Goal: Task Accomplishment & Management: Complete application form

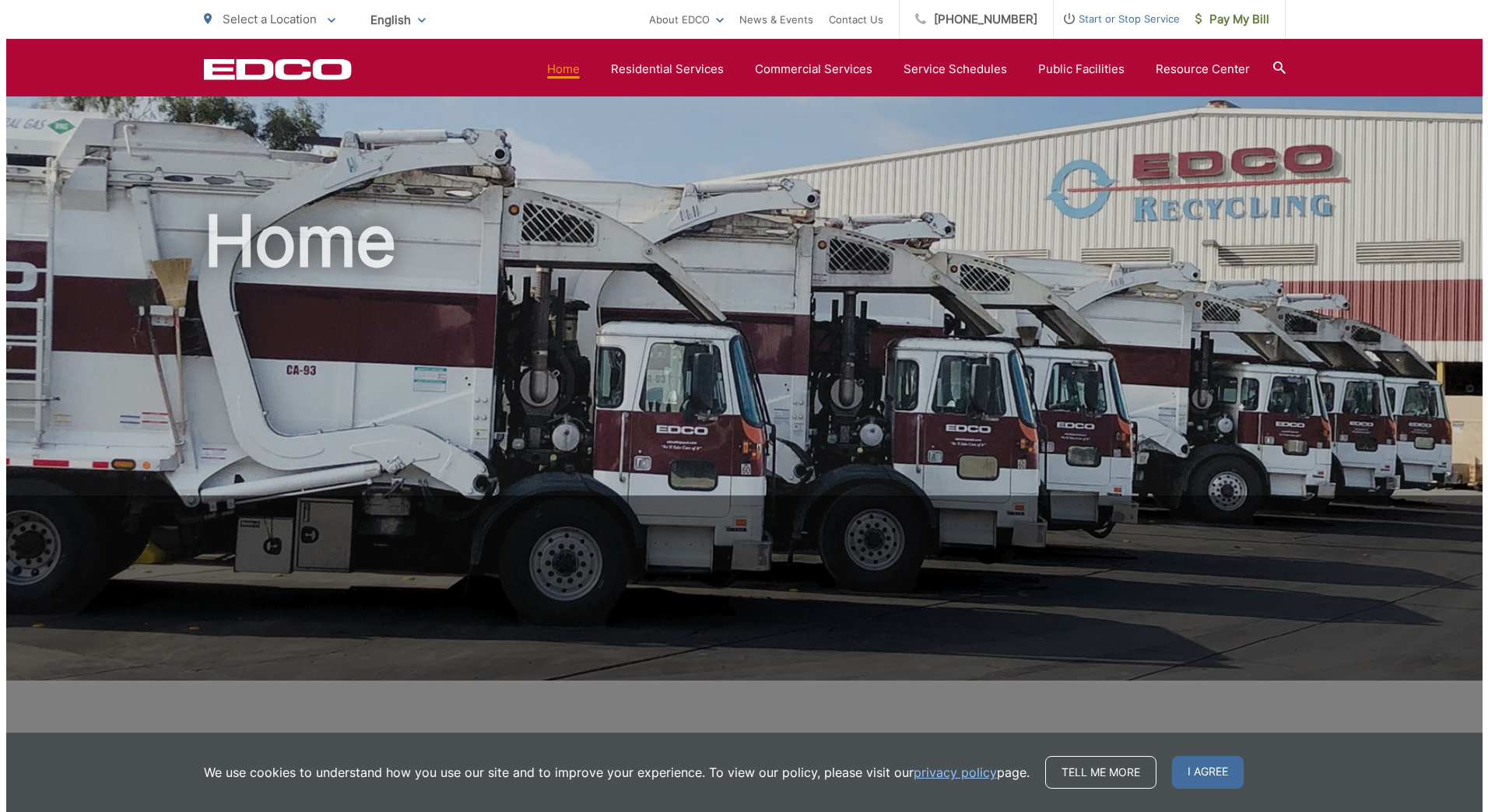
scroll to position [495, 0]
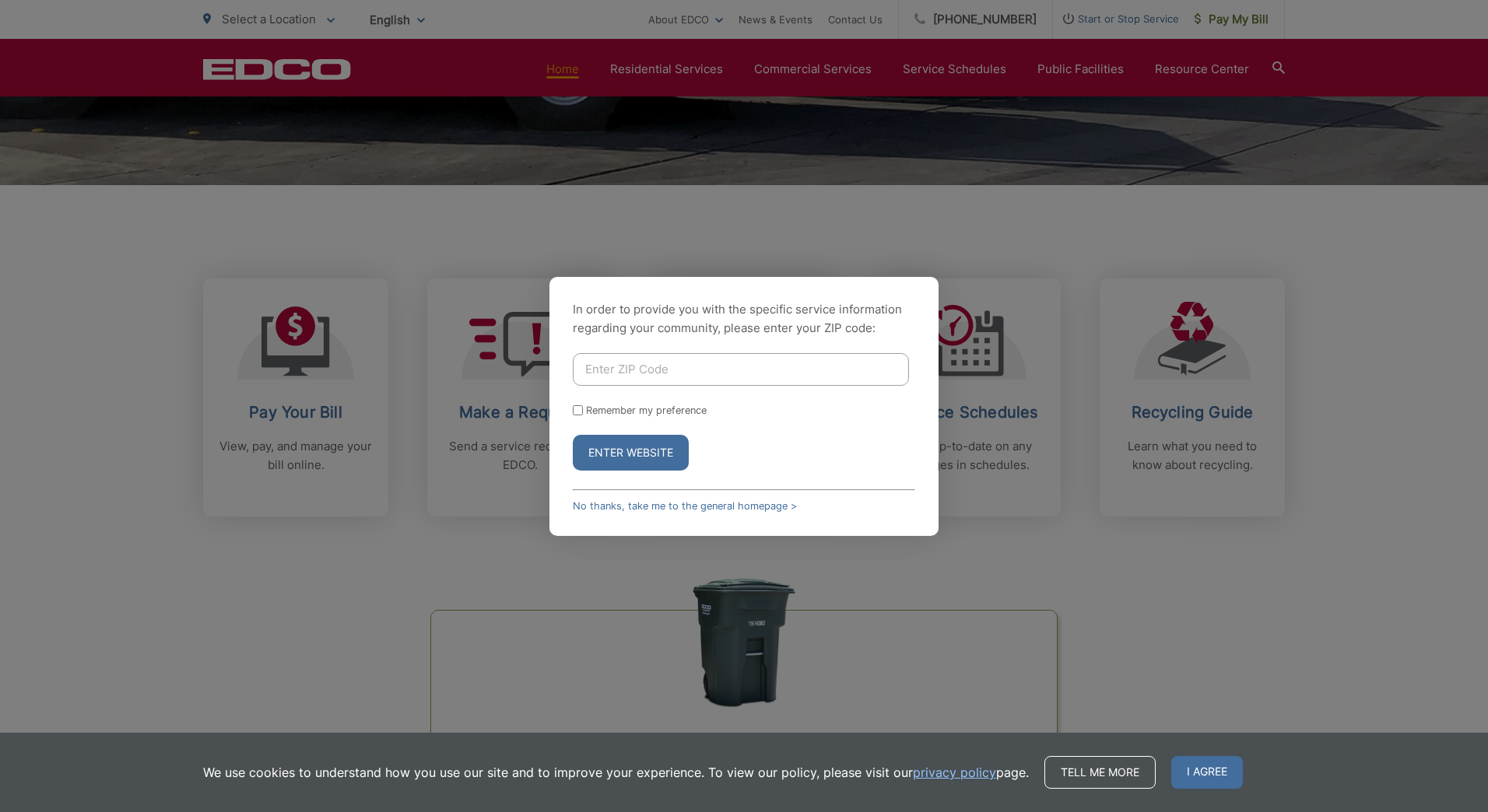
click at [704, 370] on input "Enter ZIP Code" at bounding box center [740, 369] width 336 height 32
type input "92003"
click at [631, 452] on button "Enter Website" at bounding box center [631, 452] width 116 height 36
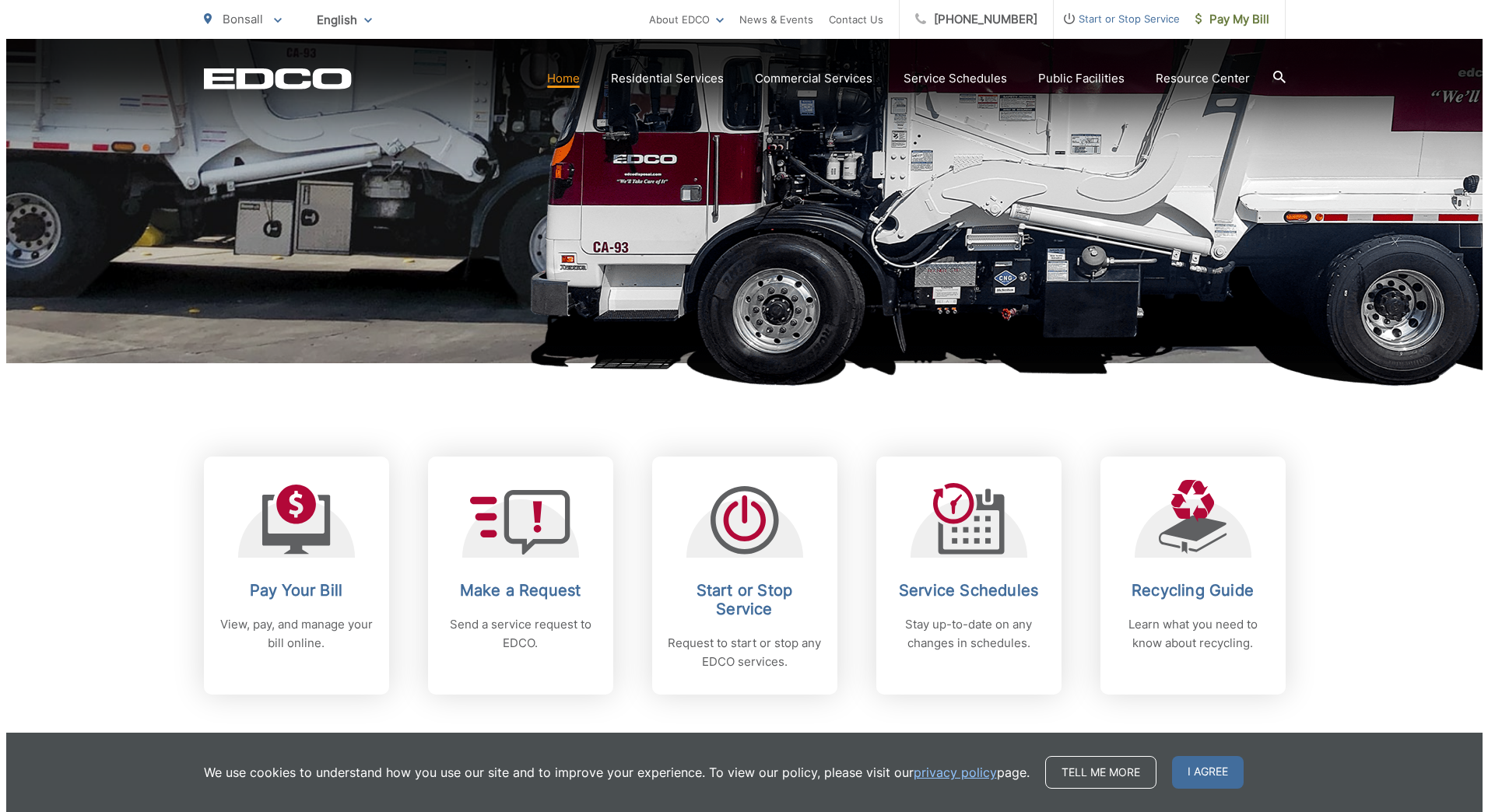
scroll to position [565, 0]
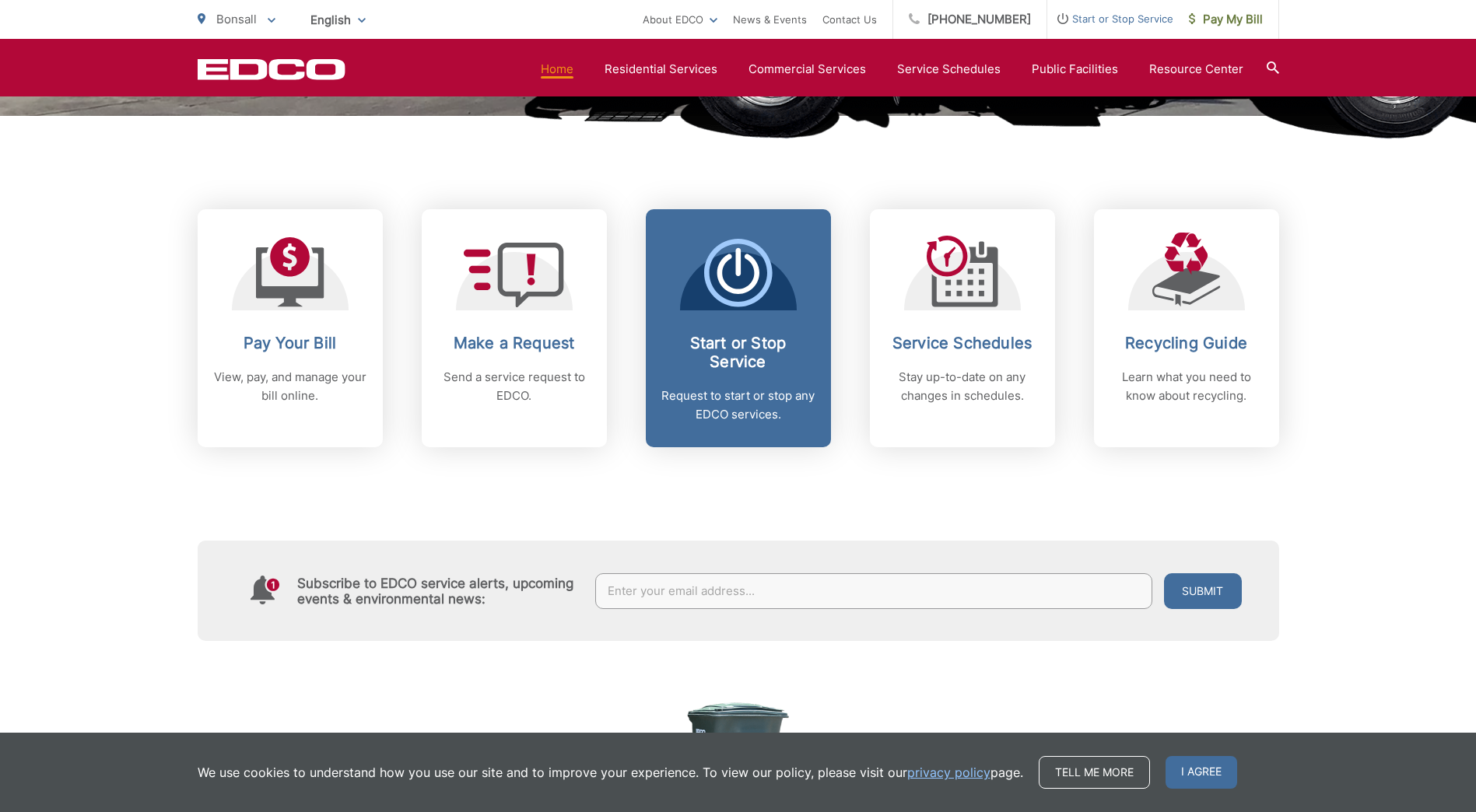
click at [724, 279] on icon at bounding box center [738, 273] width 68 height 68
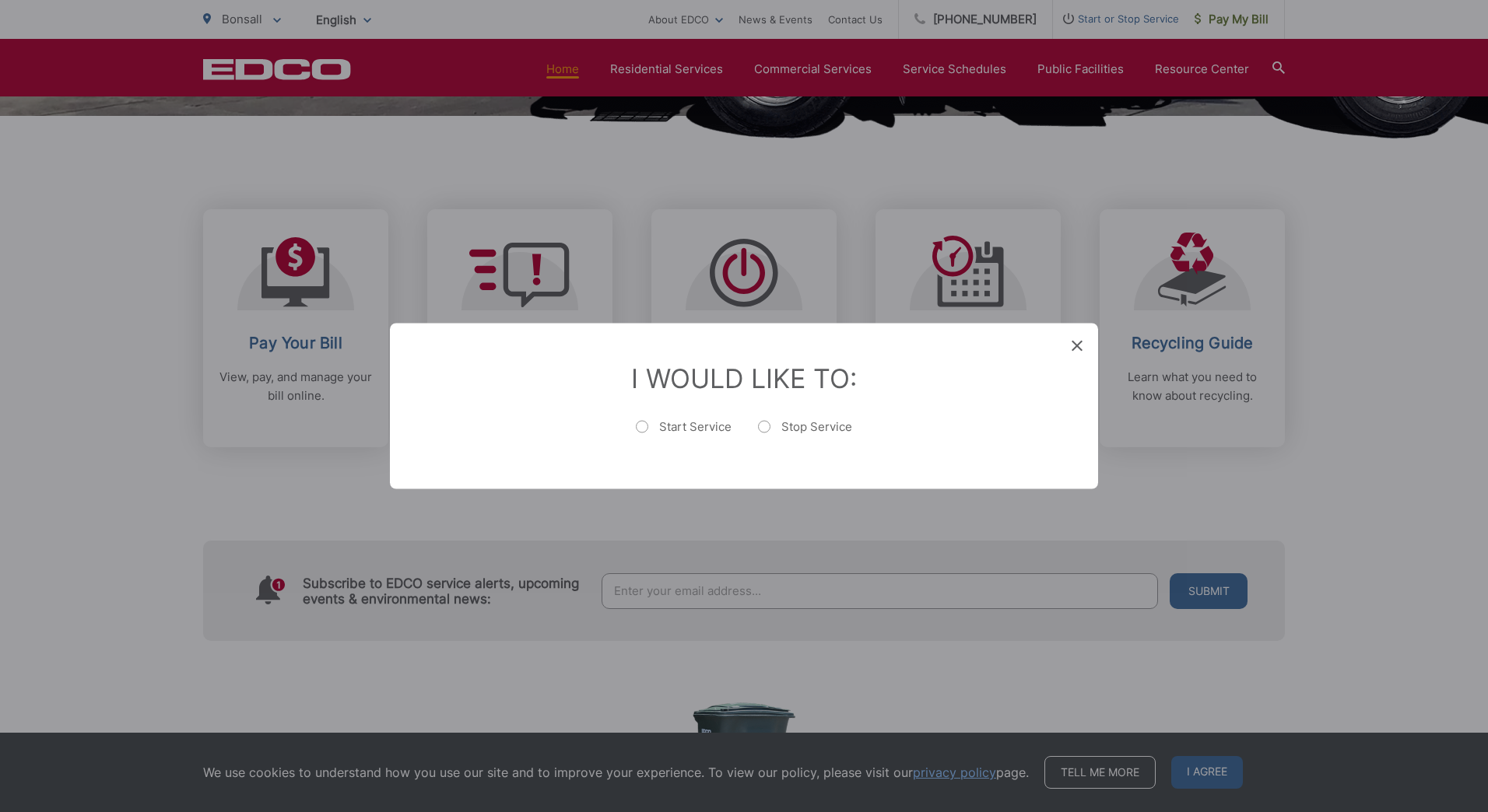
click at [689, 421] on label "Start Service" at bounding box center [683, 435] width 96 height 31
radio input "true"
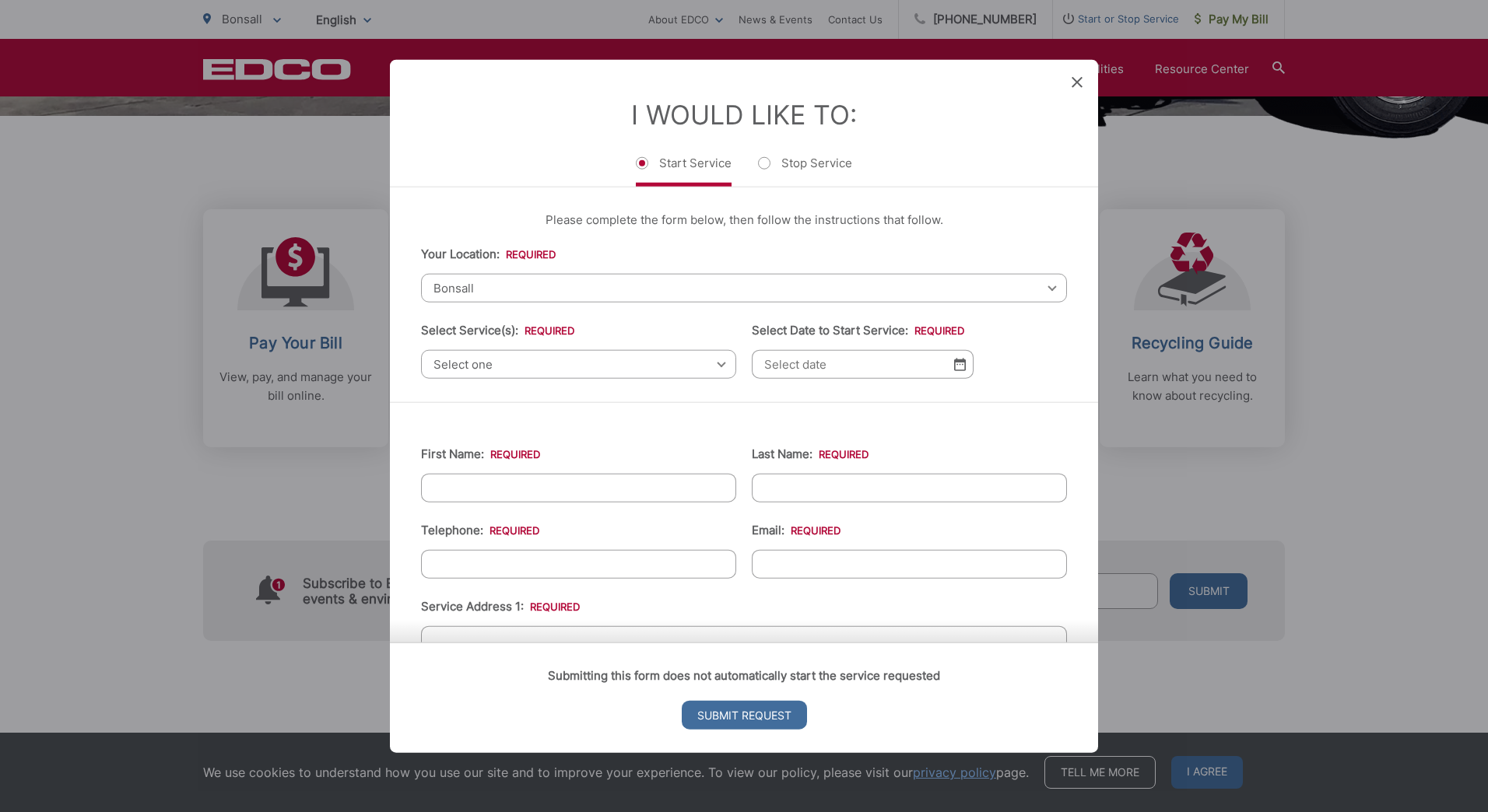
click at [547, 367] on span "Select one" at bounding box center [578, 364] width 315 height 29
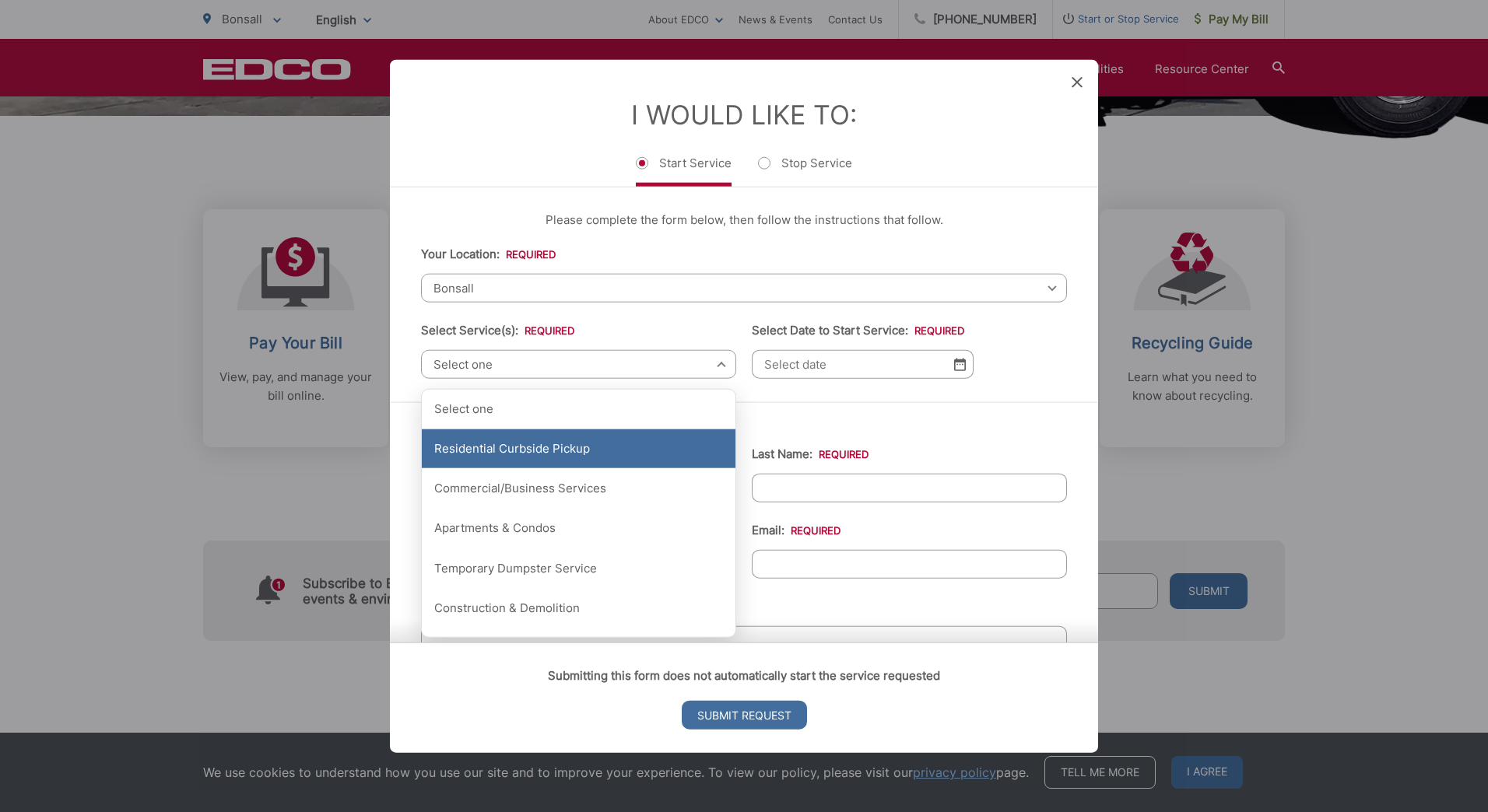
click at [527, 455] on div "Residential Curbside Pickup" at bounding box center [578, 448] width 314 height 39
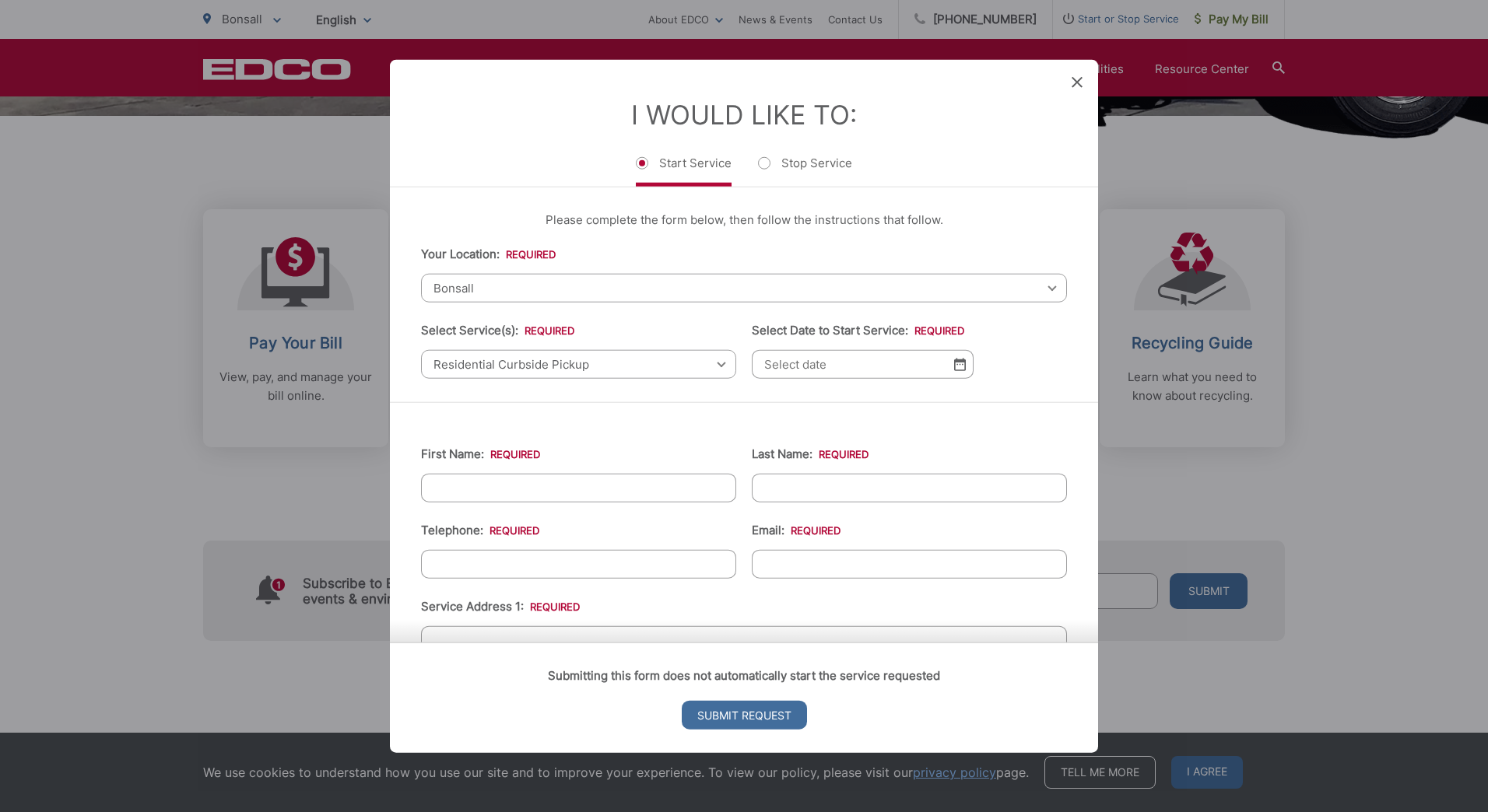
click at [836, 369] on input "Select Date to Start Service: *" at bounding box center [862, 364] width 222 height 29
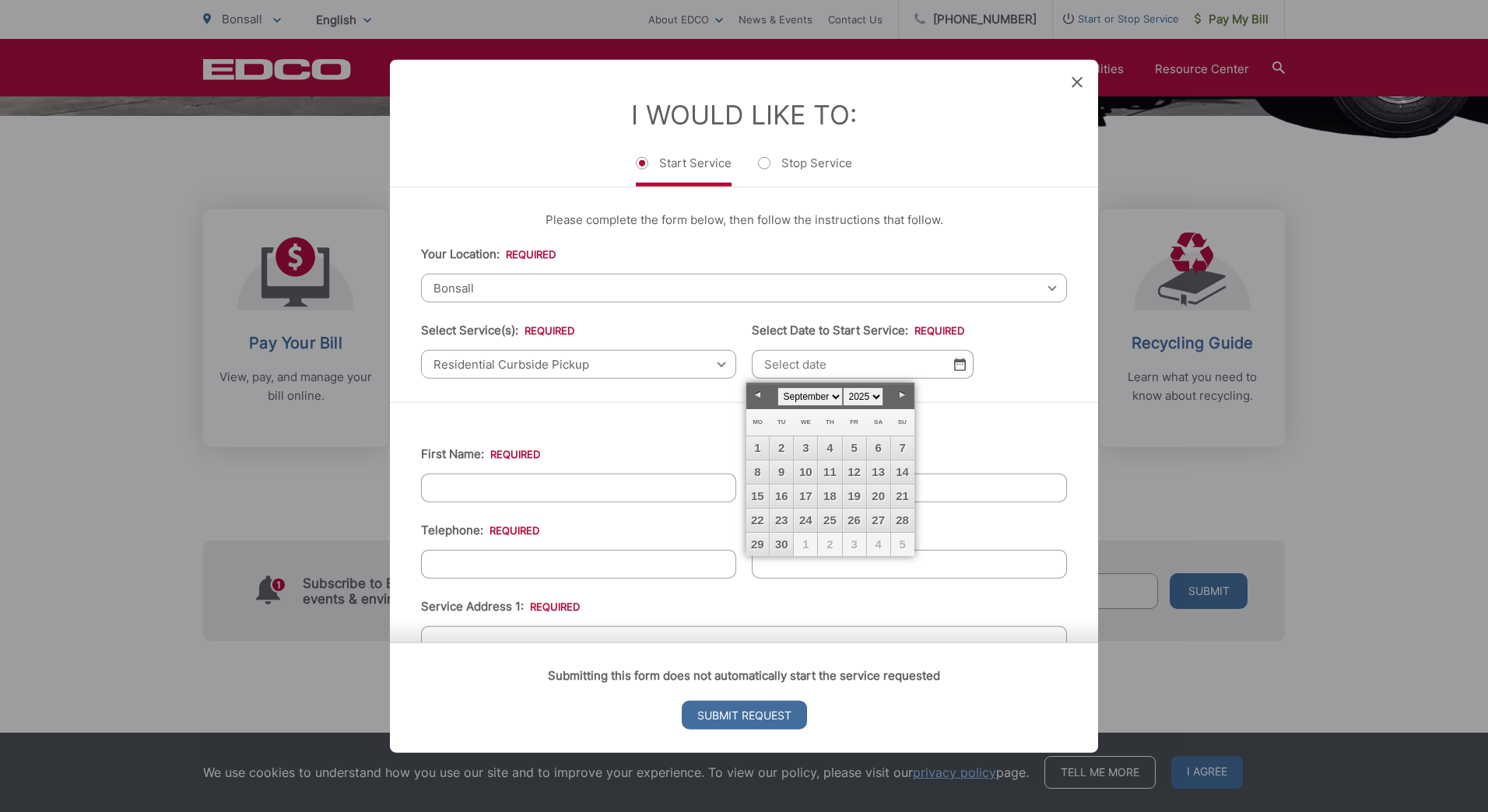
click at [804, 541] on span "1" at bounding box center [805, 544] width 23 height 23
click at [808, 549] on span "1" at bounding box center [805, 544] width 23 height 23
click at [836, 398] on select "January February March April May June July August September October November De…" at bounding box center [809, 397] width 65 height 18
click at [802, 444] on link "1" at bounding box center [805, 447] width 23 height 23
type input "[DATE]"
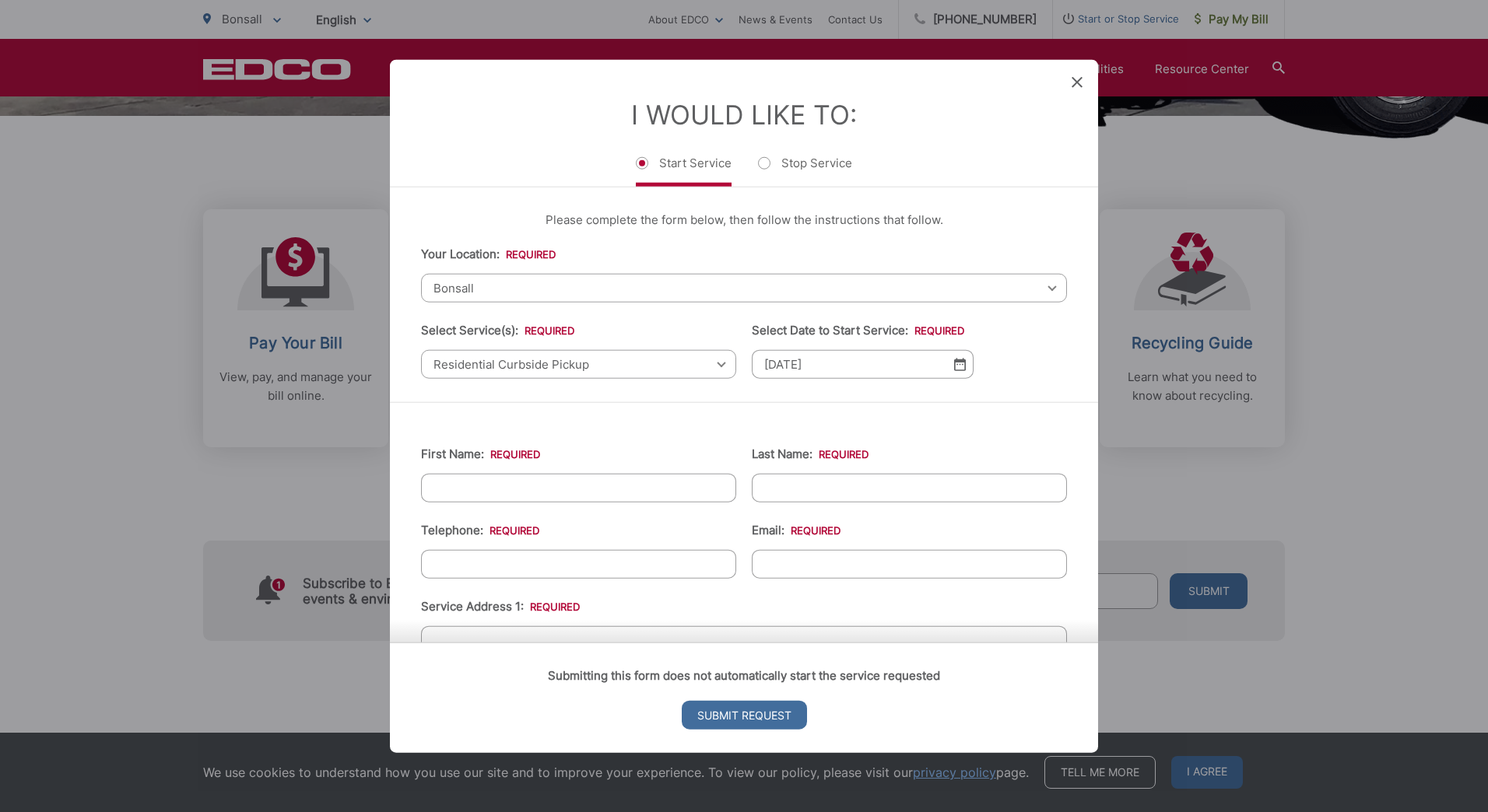
click at [522, 480] on input "First Name: *" at bounding box center [578, 488] width 315 height 29
type input "[PERSON_NAME]"
type input "7605340070"
type input "[EMAIL_ADDRESS][DOMAIN_NAME]"
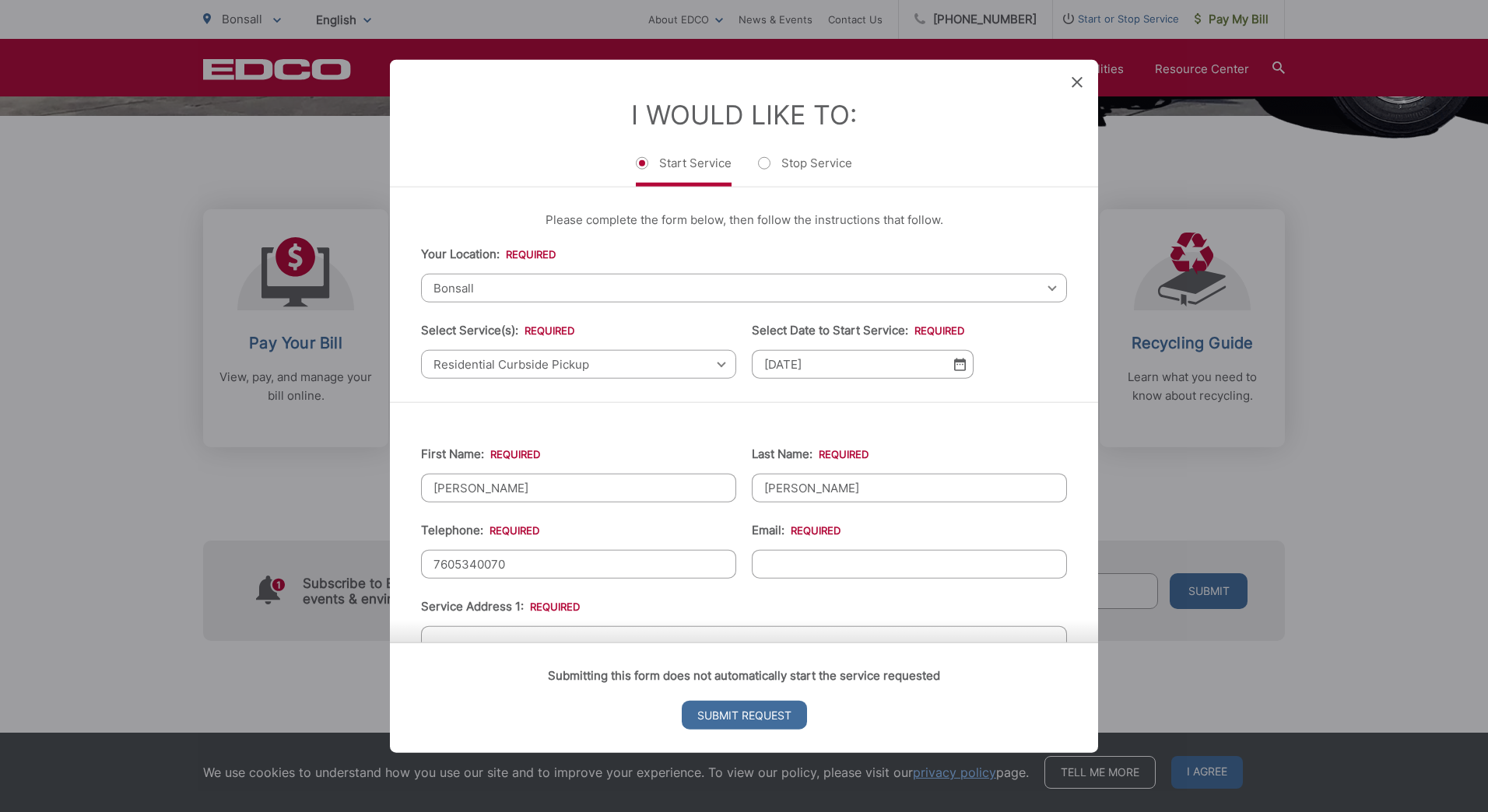
type input "Coachella/[US_STATE]"
type input "92236"
type input "PO Box 683"
type input "[PHONE_NUMBER]"
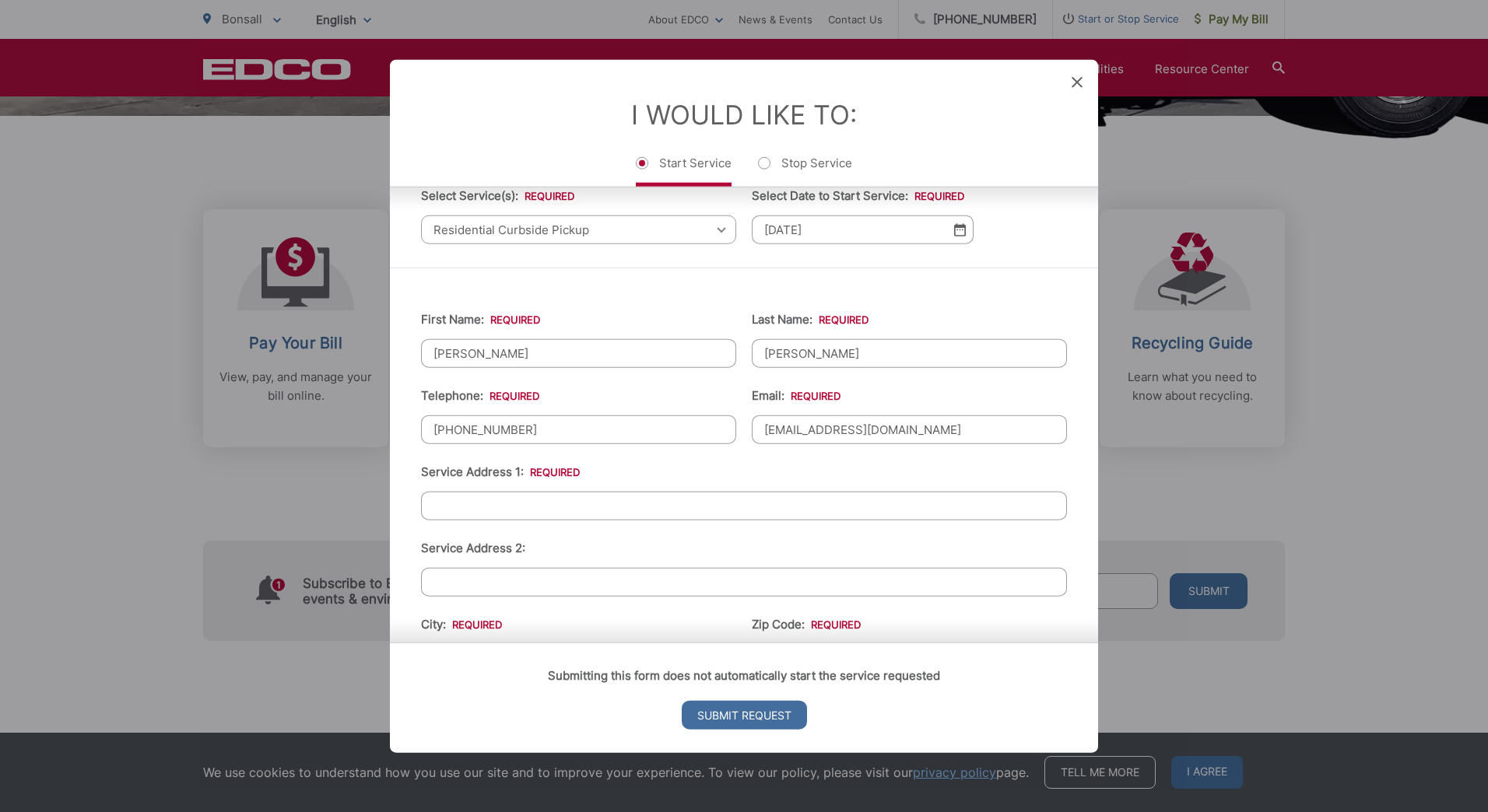
scroll to position [138, 0]
click at [448, 519] on ul "First Name: * [PERSON_NAME] Last Name: * [PERSON_NAME] Telephone: * [PHONE_NUMB…" at bounding box center [743, 629] width 645 height 680
click at [448, 508] on input "Service Address 1: *" at bounding box center [743, 503] width 645 height 29
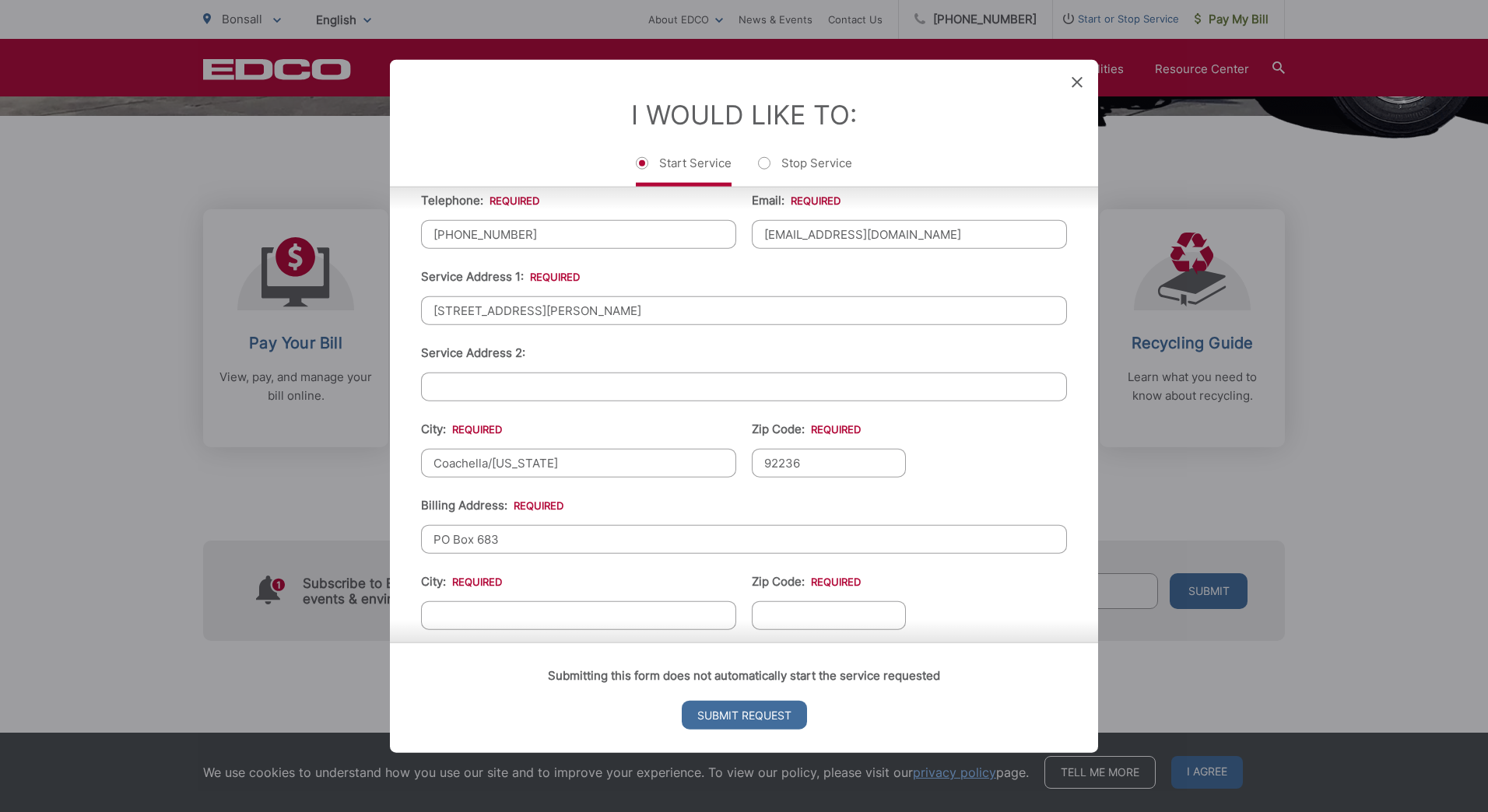
scroll to position [329, 0]
drag, startPoint x: 699, startPoint y: 309, endPoint x: 566, endPoint y: 296, distance: 133.6
click at [566, 296] on li "Service Address 1: * [STREET_ADDRESS][PERSON_NAME]" at bounding box center [743, 297] width 645 height 58
type input "[STREET_ADDRESS]"
type input "Bonsall"
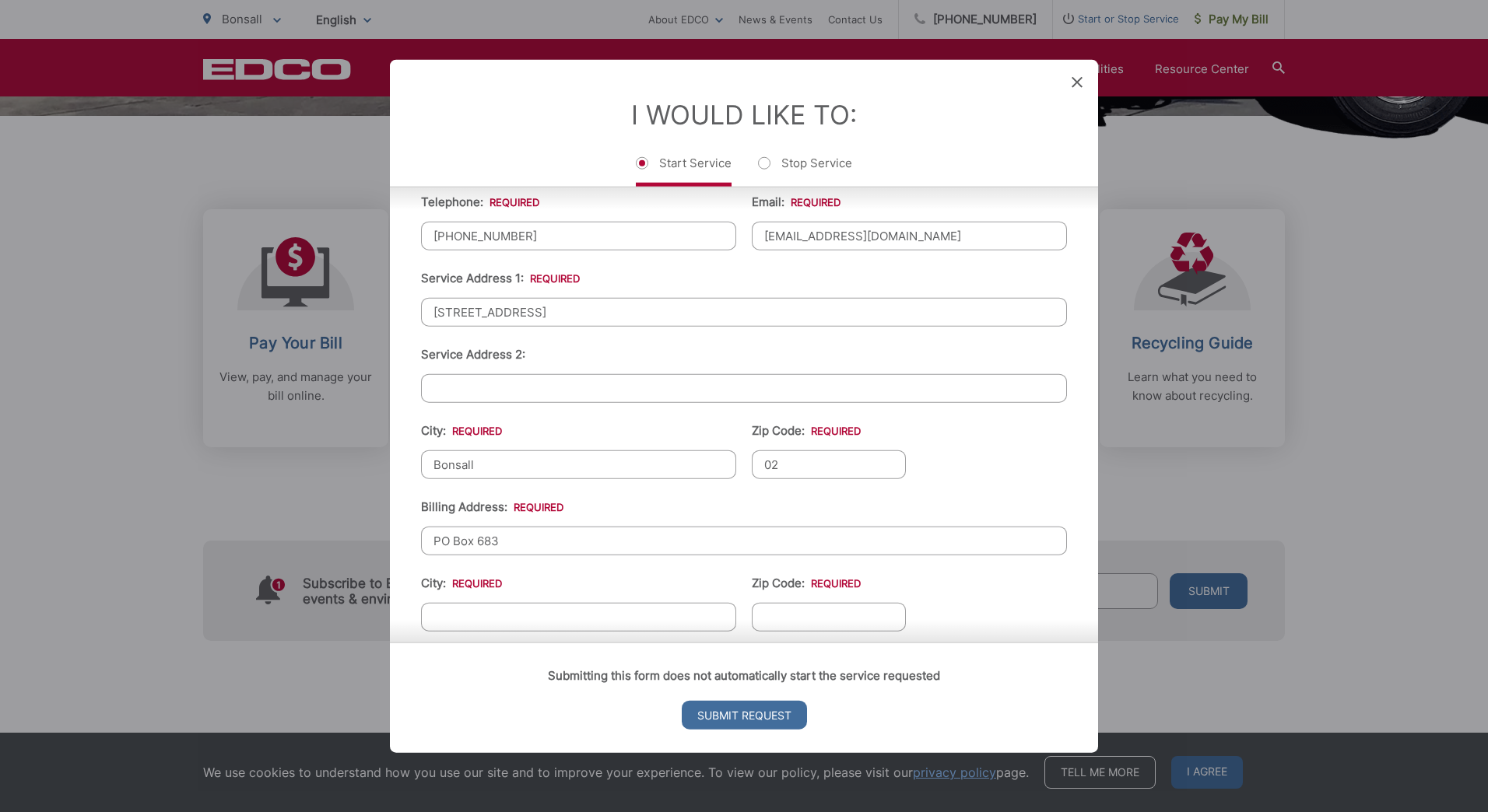
type input "0"
type input "92003"
click at [529, 544] on input "PO Box 683" at bounding box center [743, 540] width 645 height 29
drag, startPoint x: 529, startPoint y: 544, endPoint x: 401, endPoint y: 516, distance: 131.0
click at [401, 516] on div "First Name: * [PERSON_NAME] Last Name: * [PERSON_NAME] Telephone: * [PHONE_NUMB…" at bounding box center [743, 437] width 708 height 727
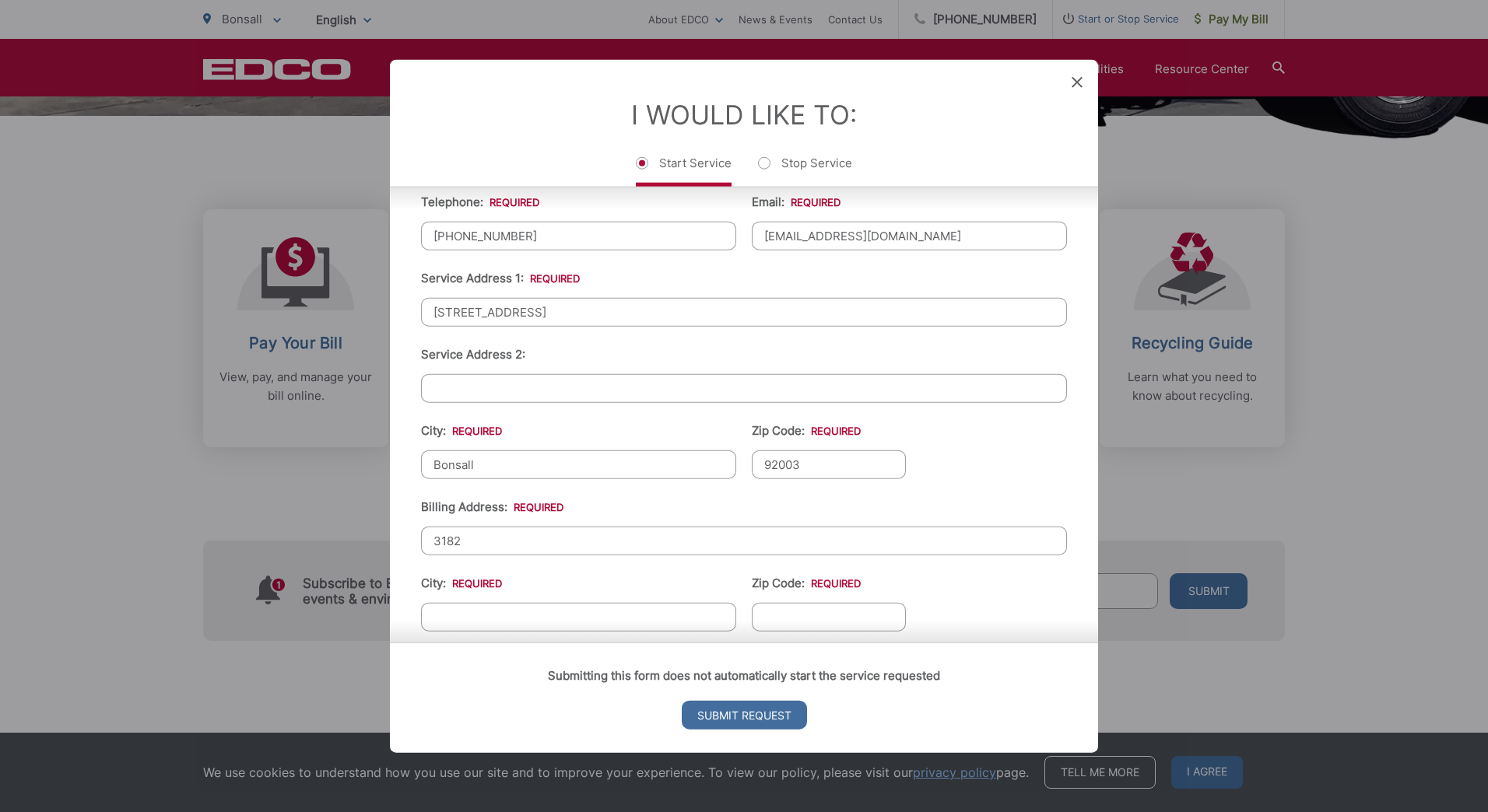
type input "3182"
click at [681, 701] on input "Submit Request" at bounding box center [744, 714] width 125 height 29
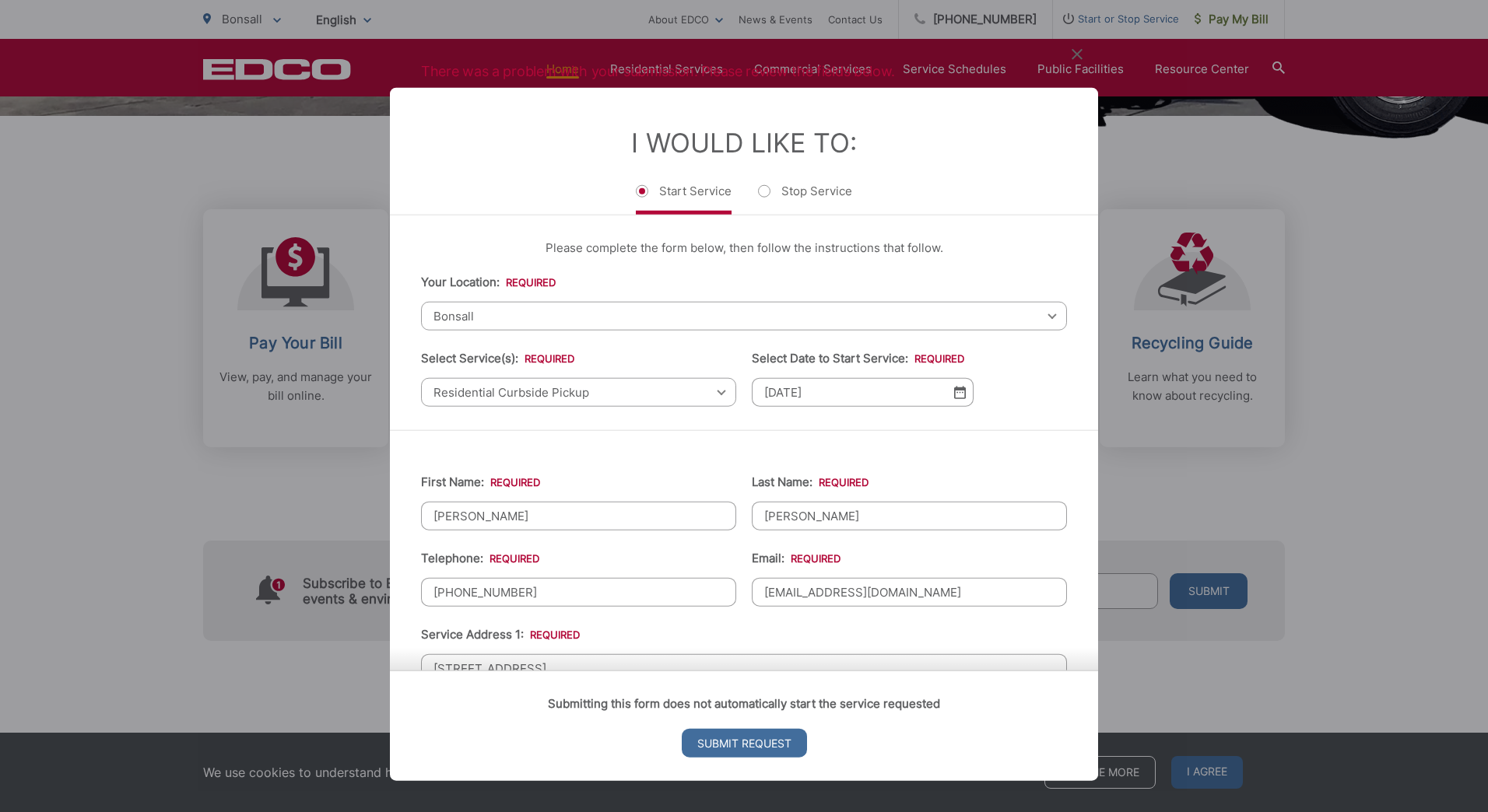
scroll to position [519, 0]
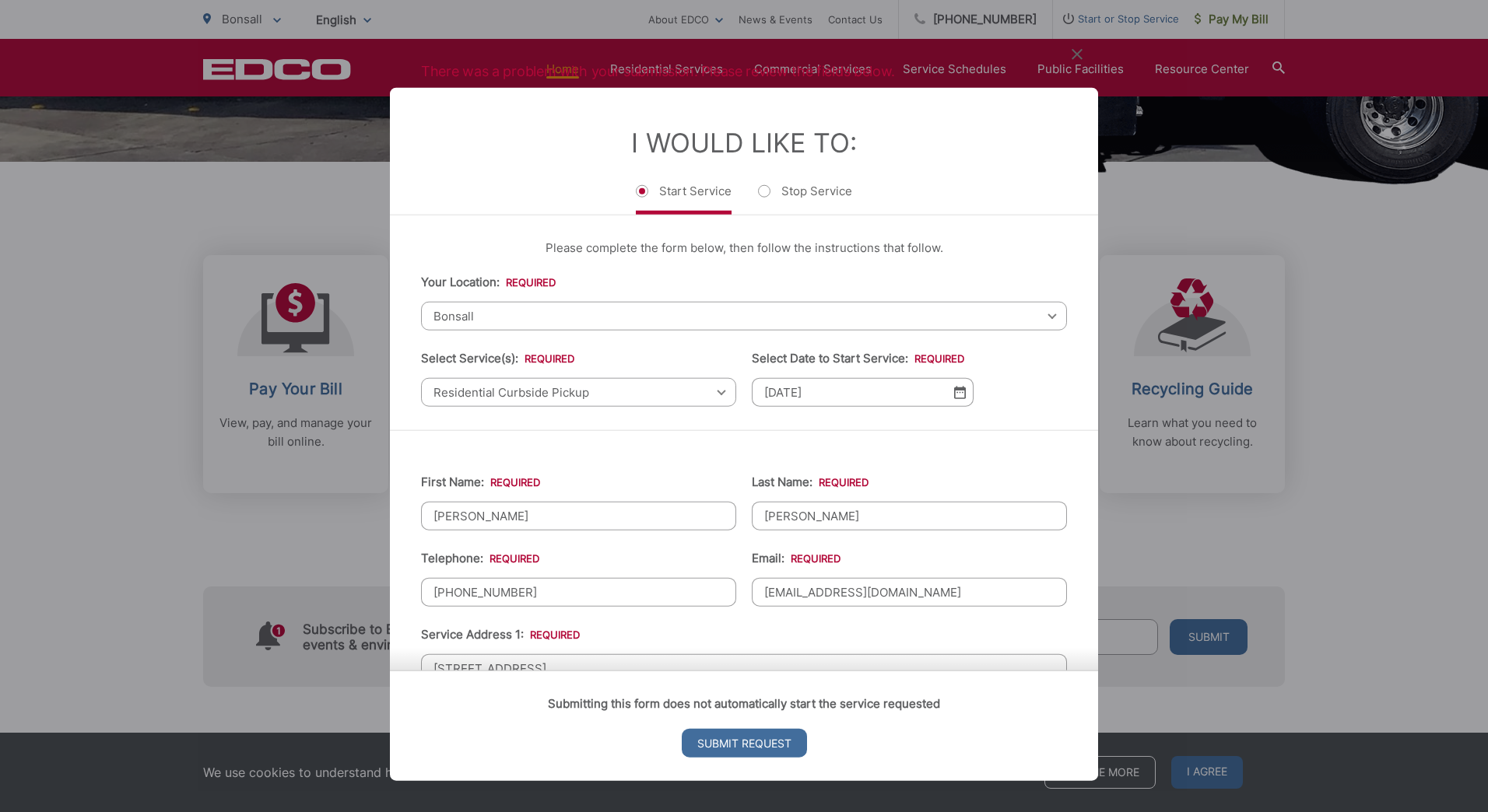
click at [493, 597] on input "[PHONE_NUMBER]" at bounding box center [578, 592] width 315 height 29
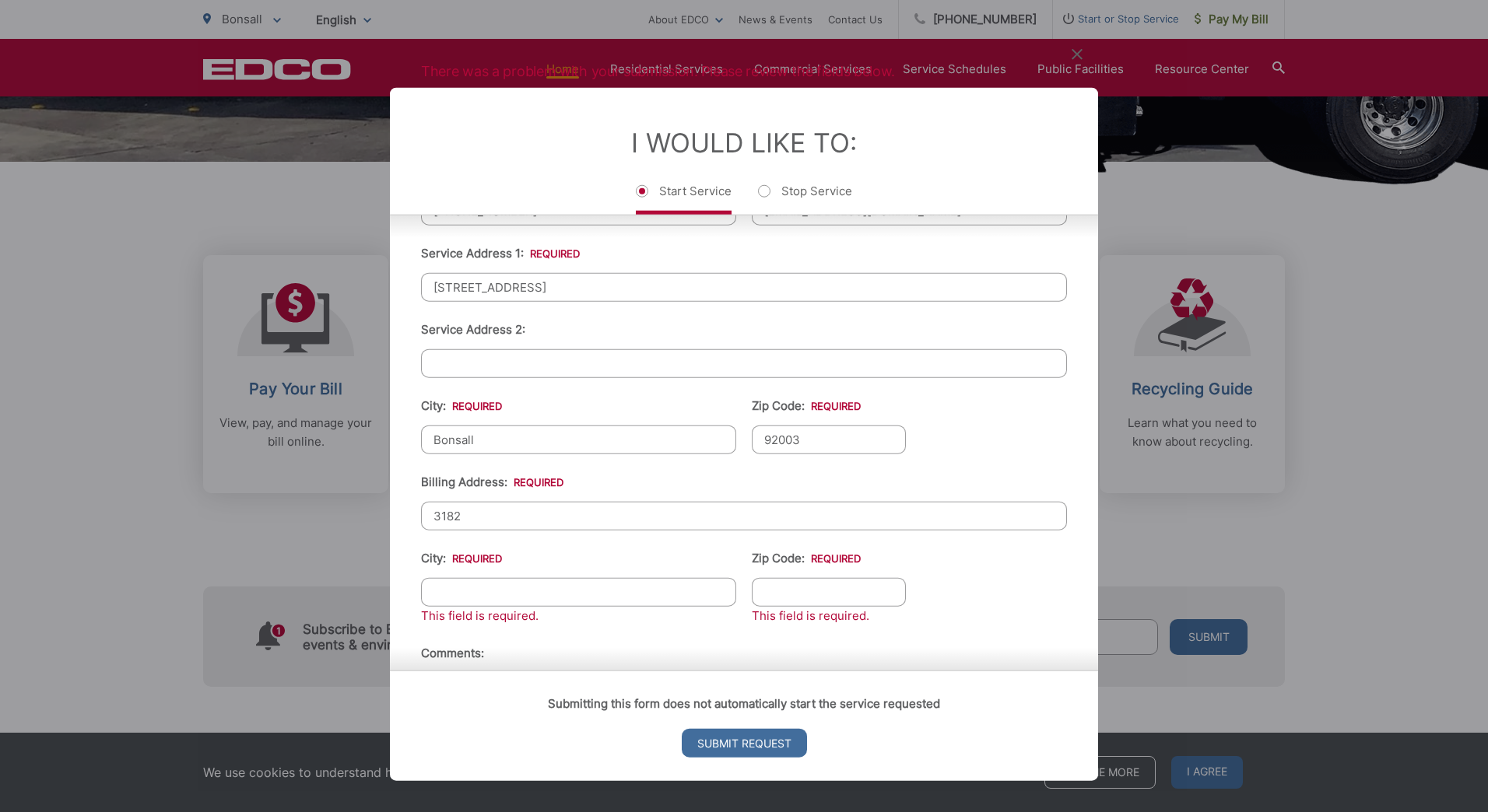
scroll to position [372, 0]
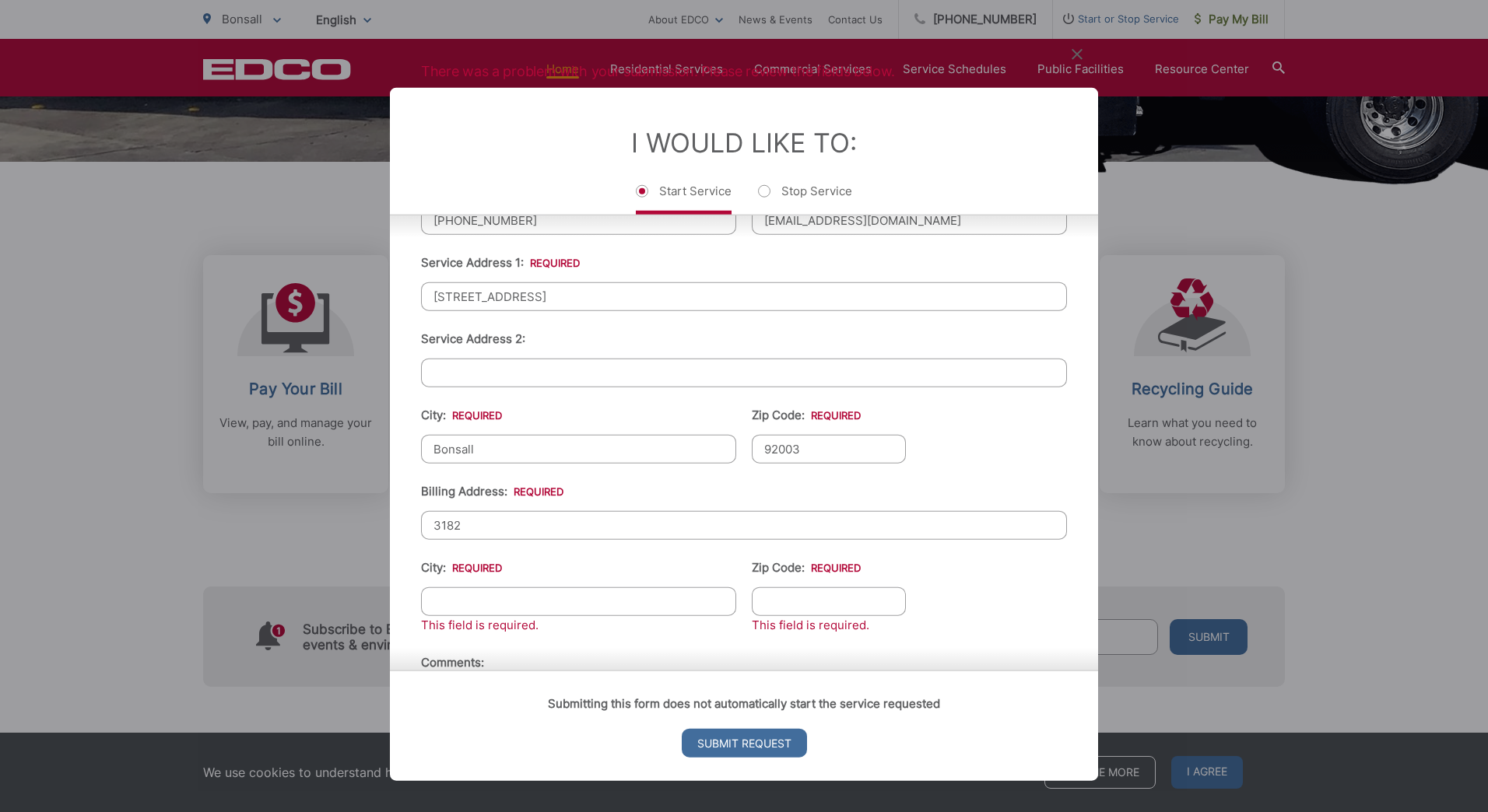
click at [535, 536] on input "3182" at bounding box center [743, 525] width 645 height 29
click at [698, 535] on input "[STREET_ADDRESS][PERSON_NAME]" at bounding box center [743, 525] width 645 height 29
drag, startPoint x: 693, startPoint y: 529, endPoint x: 568, endPoint y: 528, distance: 125.0
click at [568, 528] on input "[STREET_ADDRESS][PERSON_NAME]" at bounding box center [743, 525] width 645 height 29
type input "[STREET_ADDRESS]"
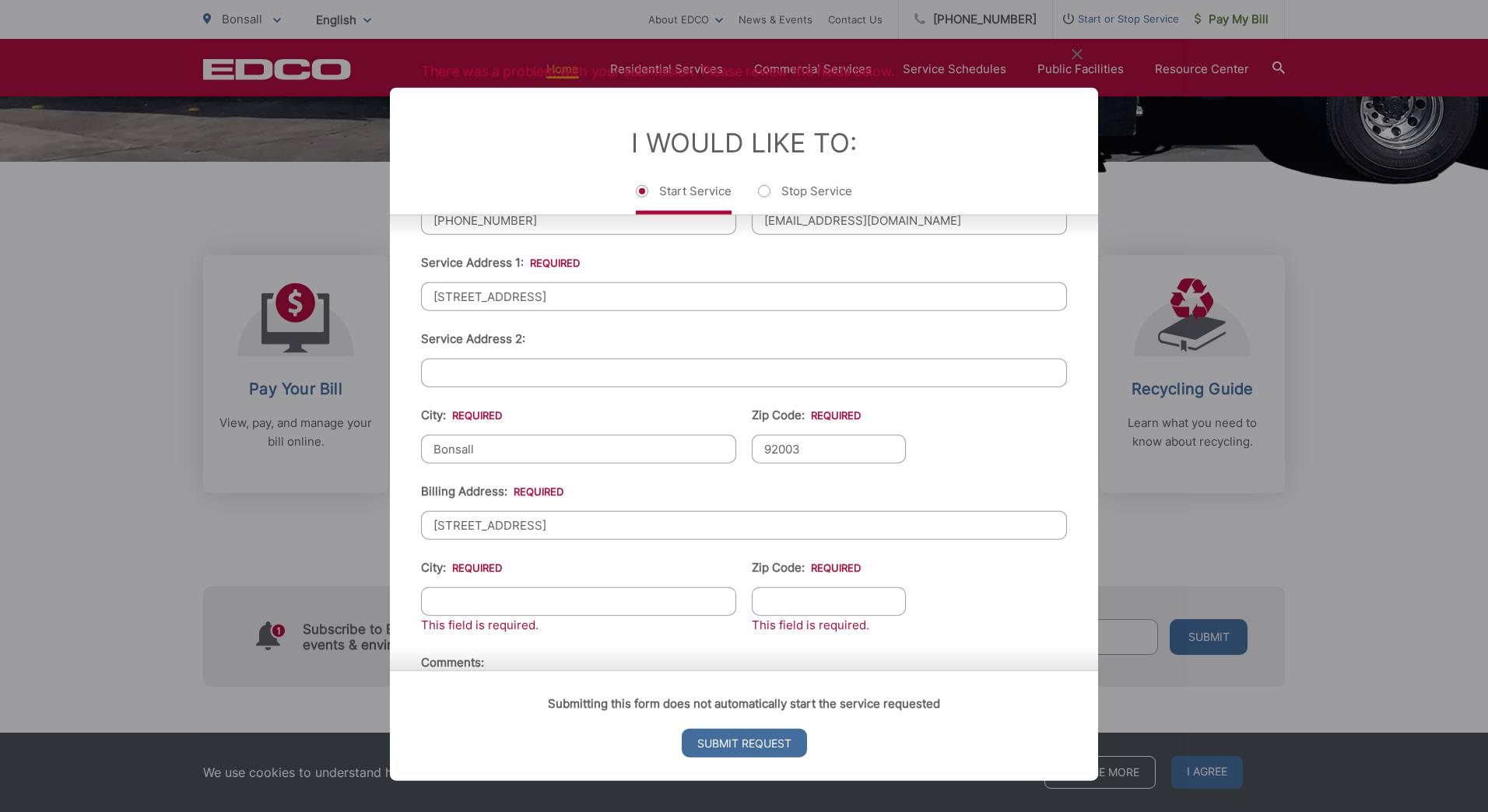
click at [437, 605] on input "City: *" at bounding box center [578, 601] width 315 height 29
paste input ", [PERSON_NAME][GEOGRAPHIC_DATA]"
drag, startPoint x: 437, startPoint y: 601, endPoint x: 401, endPoint y: 600, distance: 36.0
click at [401, 600] on div "First Name: * [PERSON_NAME] Last Name: * [PERSON_NAME] Telephone: * [PHONE_NUMB…" at bounding box center [743, 431] width 708 height 746
type input "Bonsall"
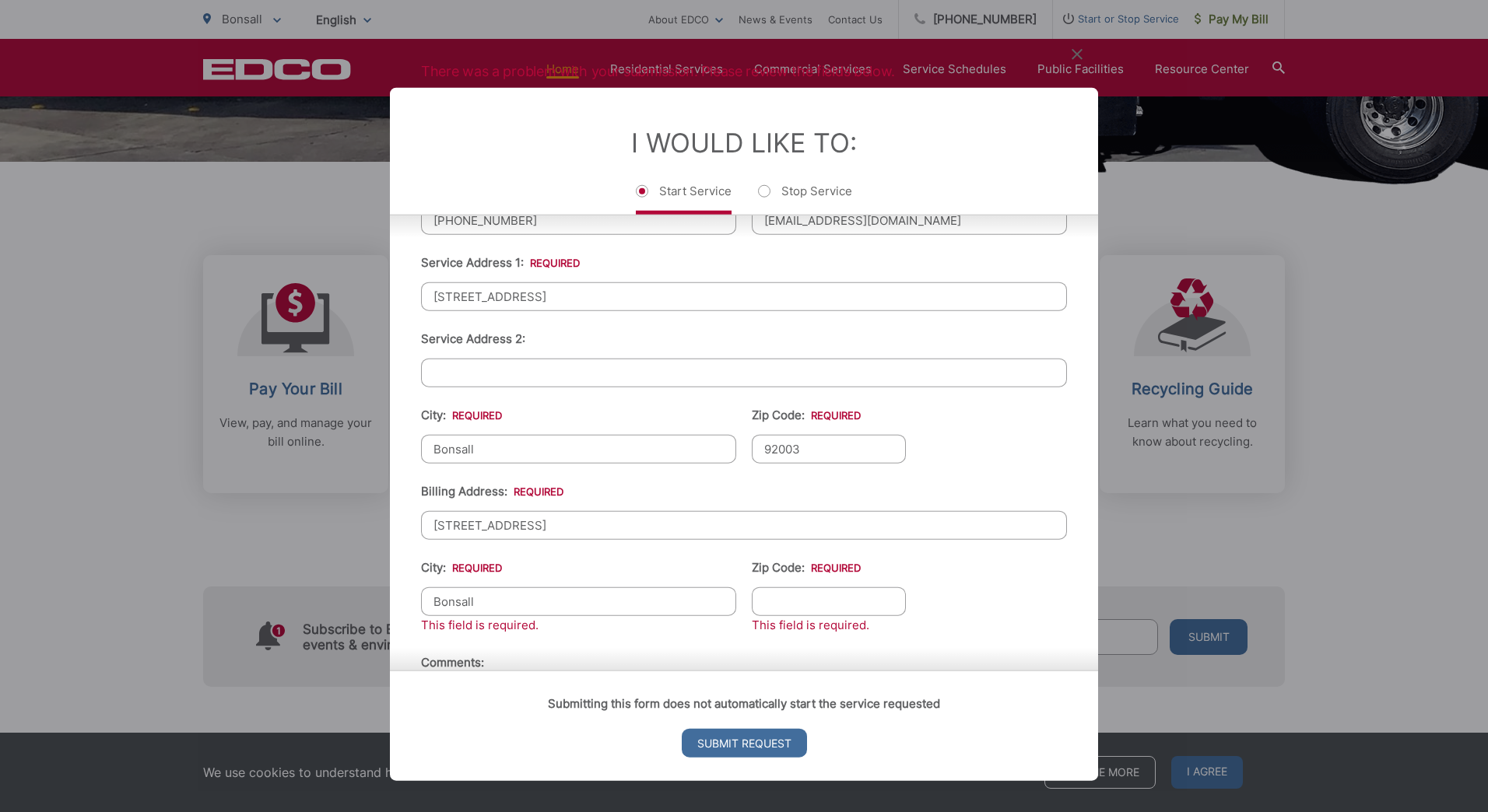
click at [773, 607] on input "Zip Code: *" at bounding box center [828, 601] width 154 height 29
type input "92003"
drag, startPoint x: 1098, startPoint y: 515, endPoint x: 1103, endPoint y: 595, distance: 80.2
click at [1103, 595] on div "There was a problem with your submission. Please review the fields below. Entry…" at bounding box center [744, 406] width 1488 height 812
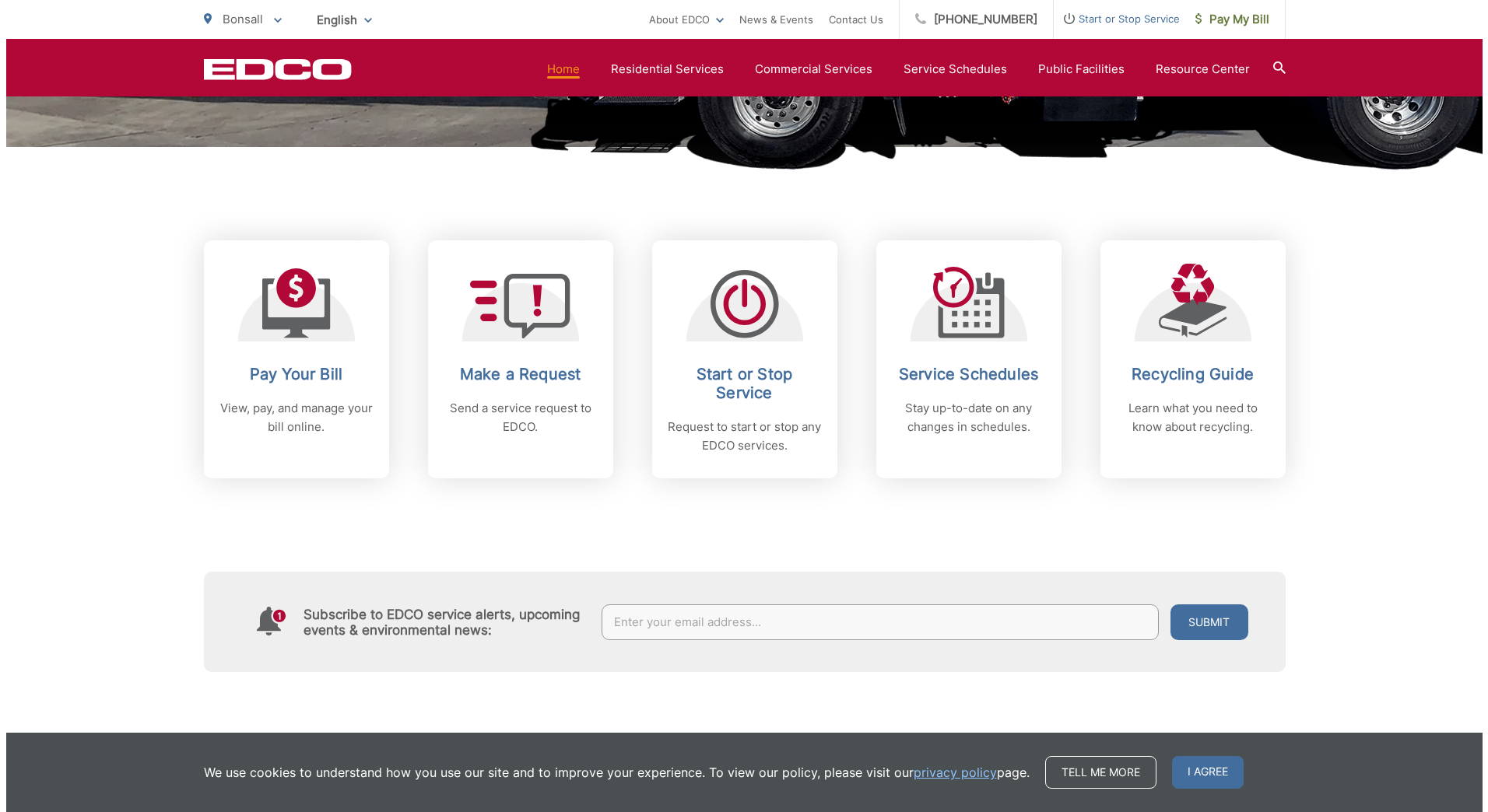
scroll to position [505, 0]
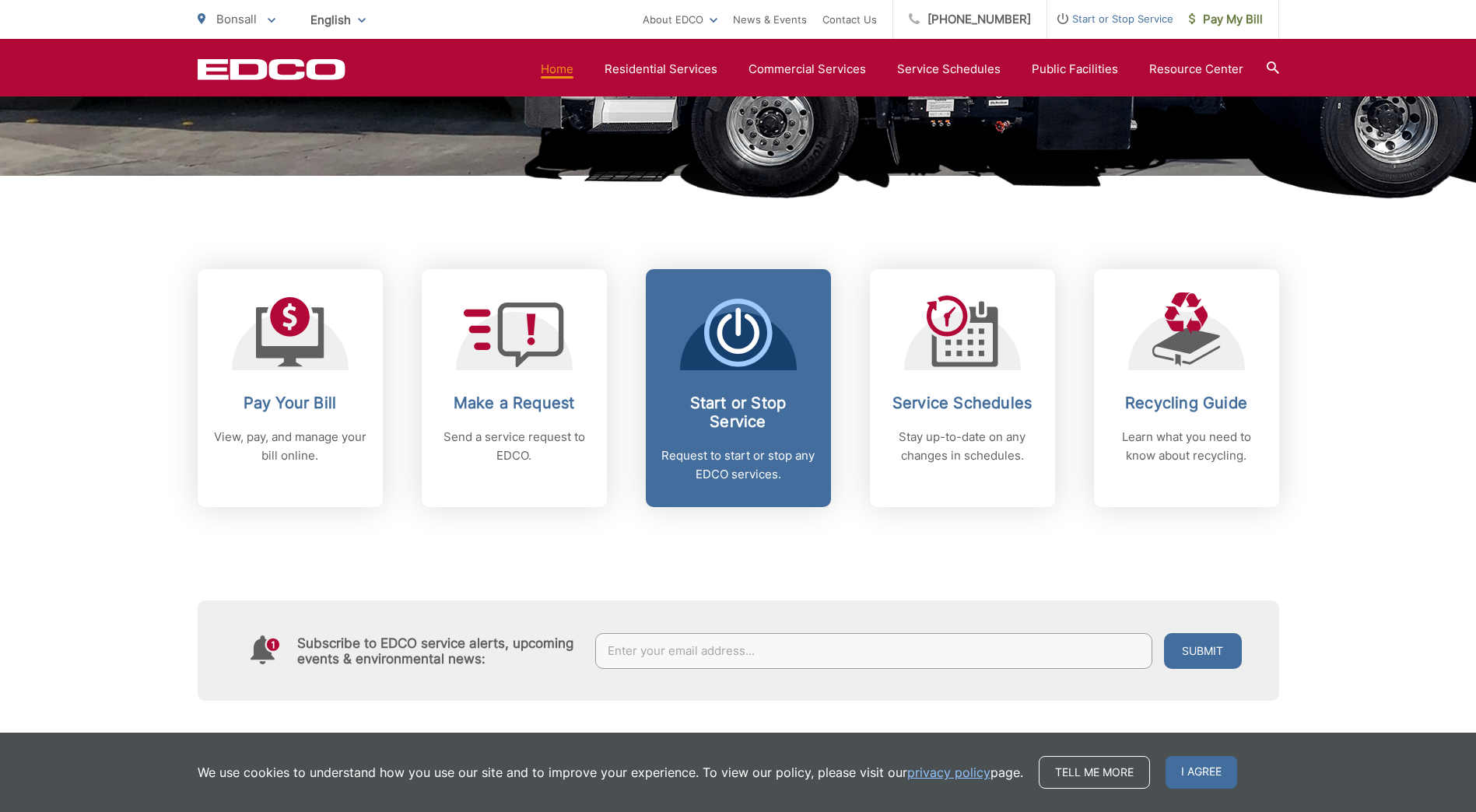
click at [754, 346] on icon at bounding box center [738, 333] width 42 height 40
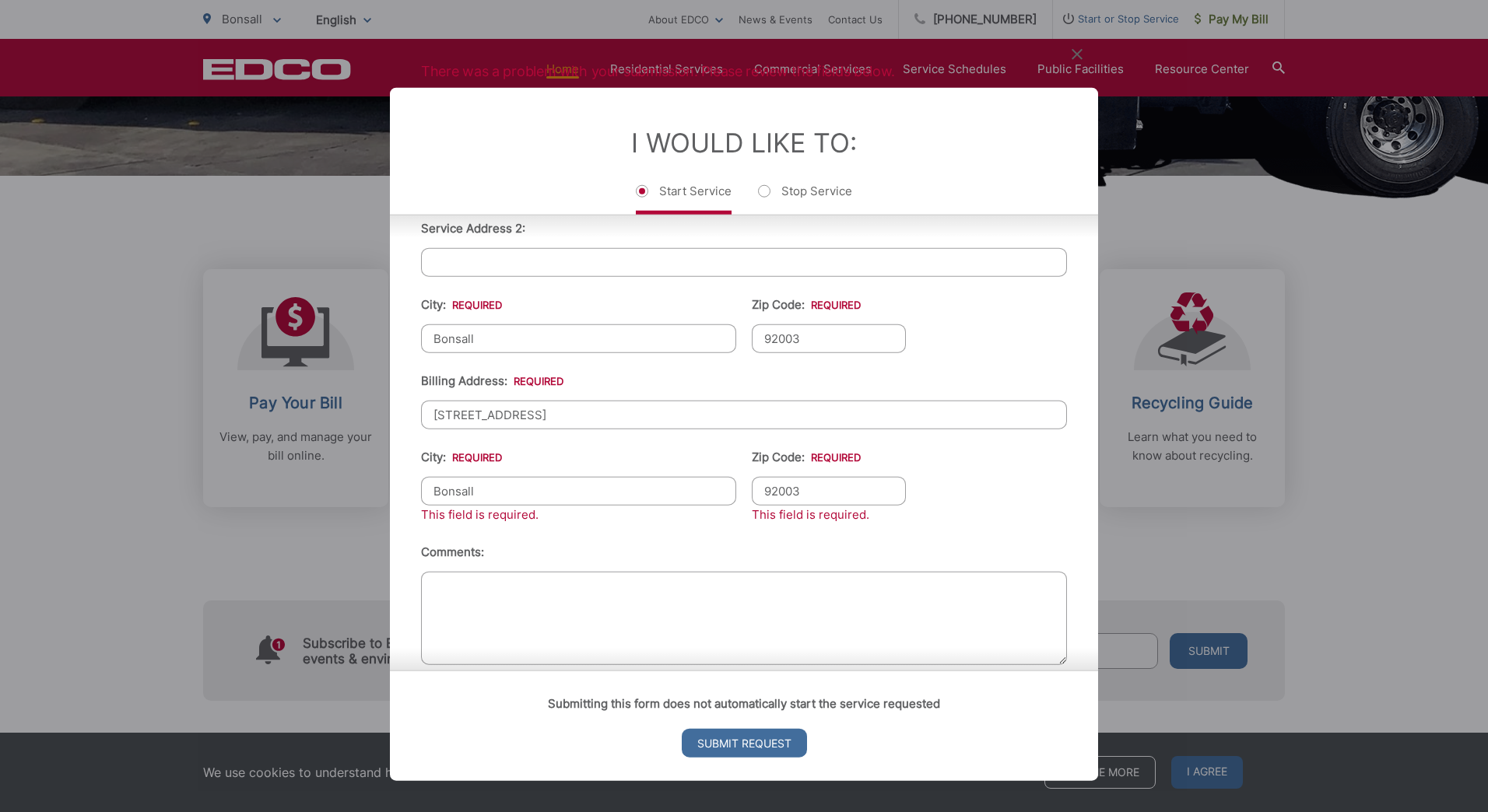
scroll to position [505, 0]
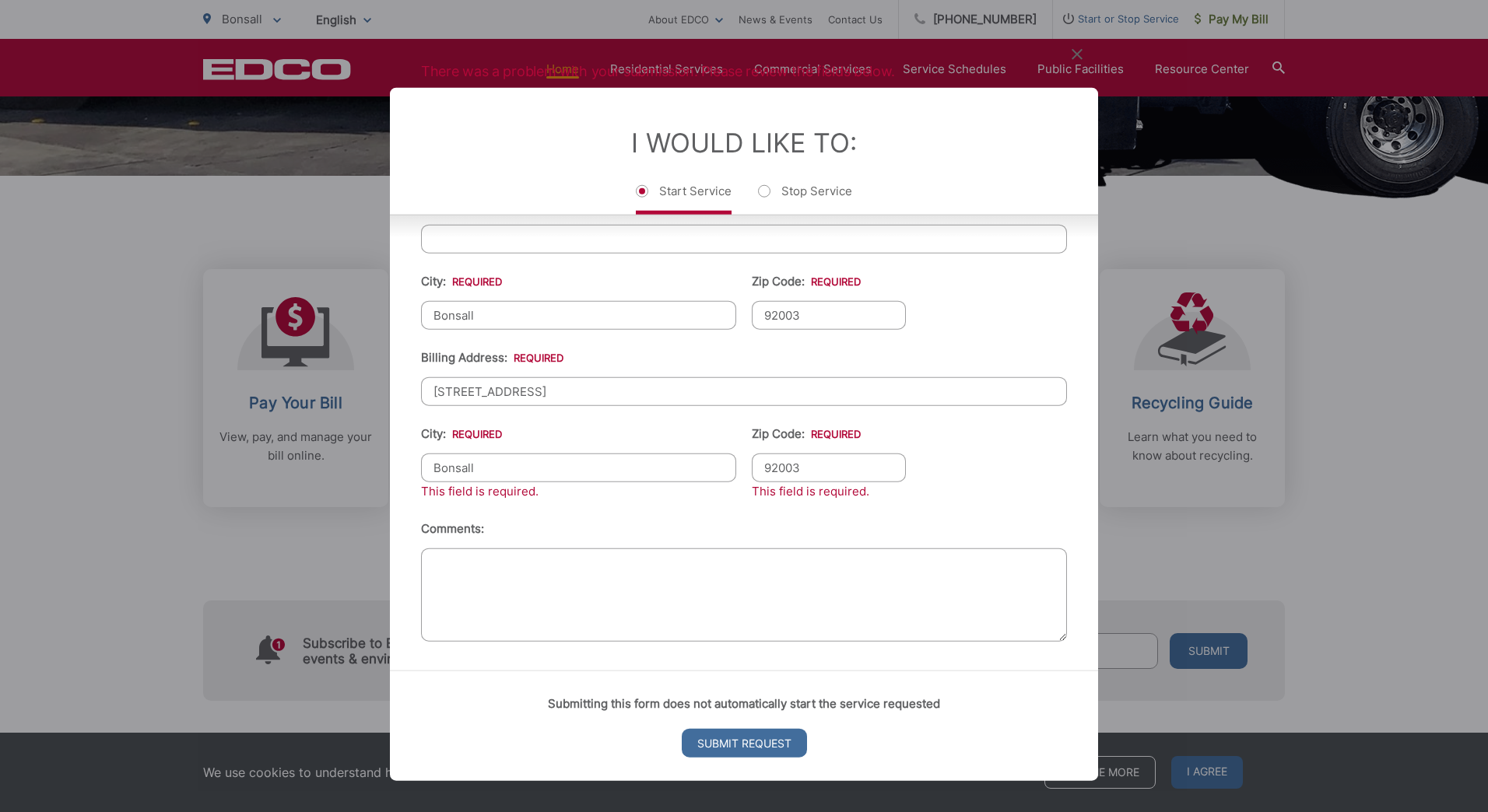
click at [834, 460] on input "92003" at bounding box center [828, 468] width 154 height 29
click at [756, 742] on input "Submit Request" at bounding box center [744, 742] width 125 height 29
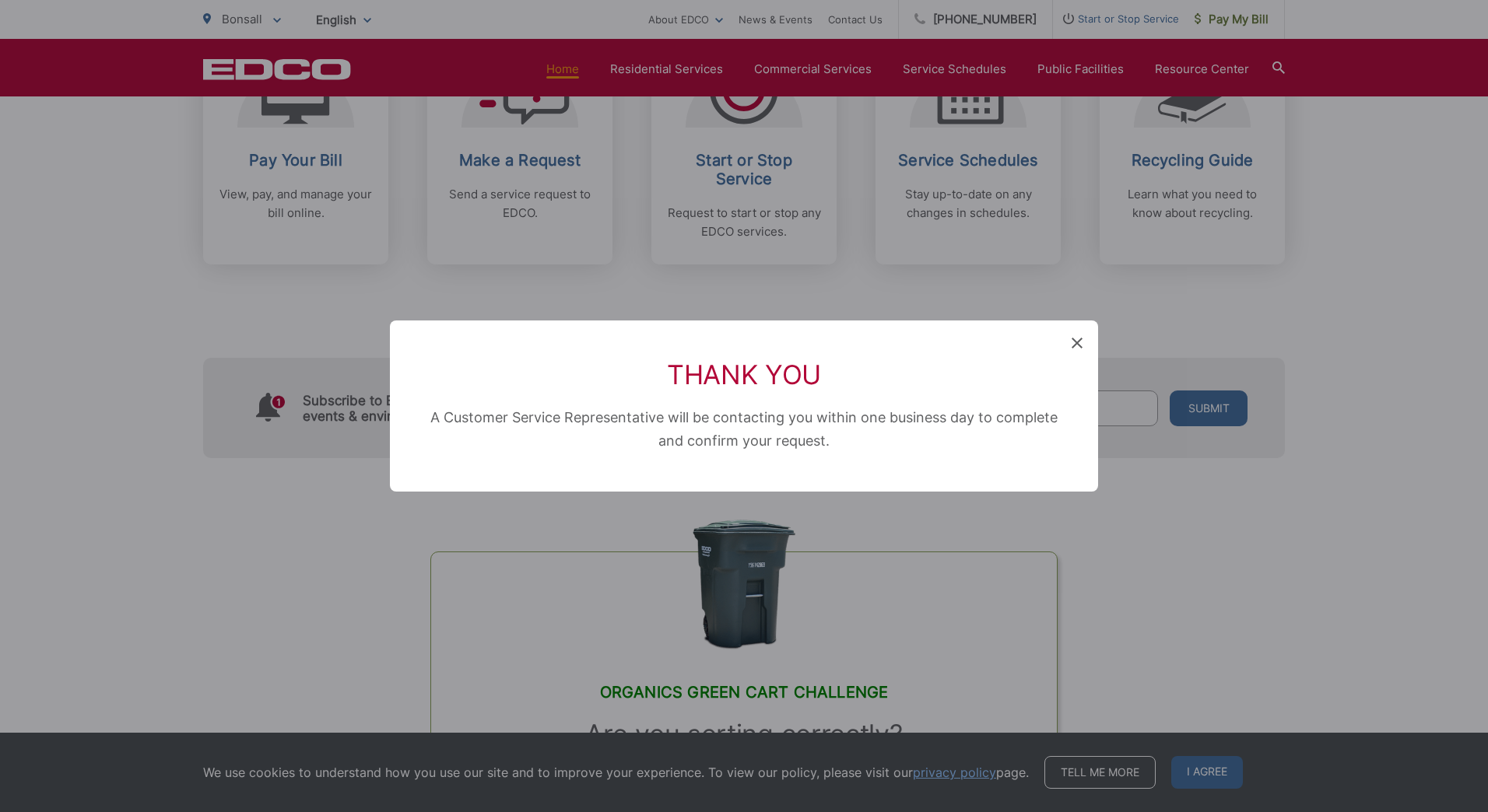
scroll to position [16, 6]
click at [1074, 335] on div "Thank You A Customer Service Representative will be contacting you within one b…" at bounding box center [743, 406] width 708 height 171
click at [1076, 340] on icon at bounding box center [1077, 343] width 11 height 11
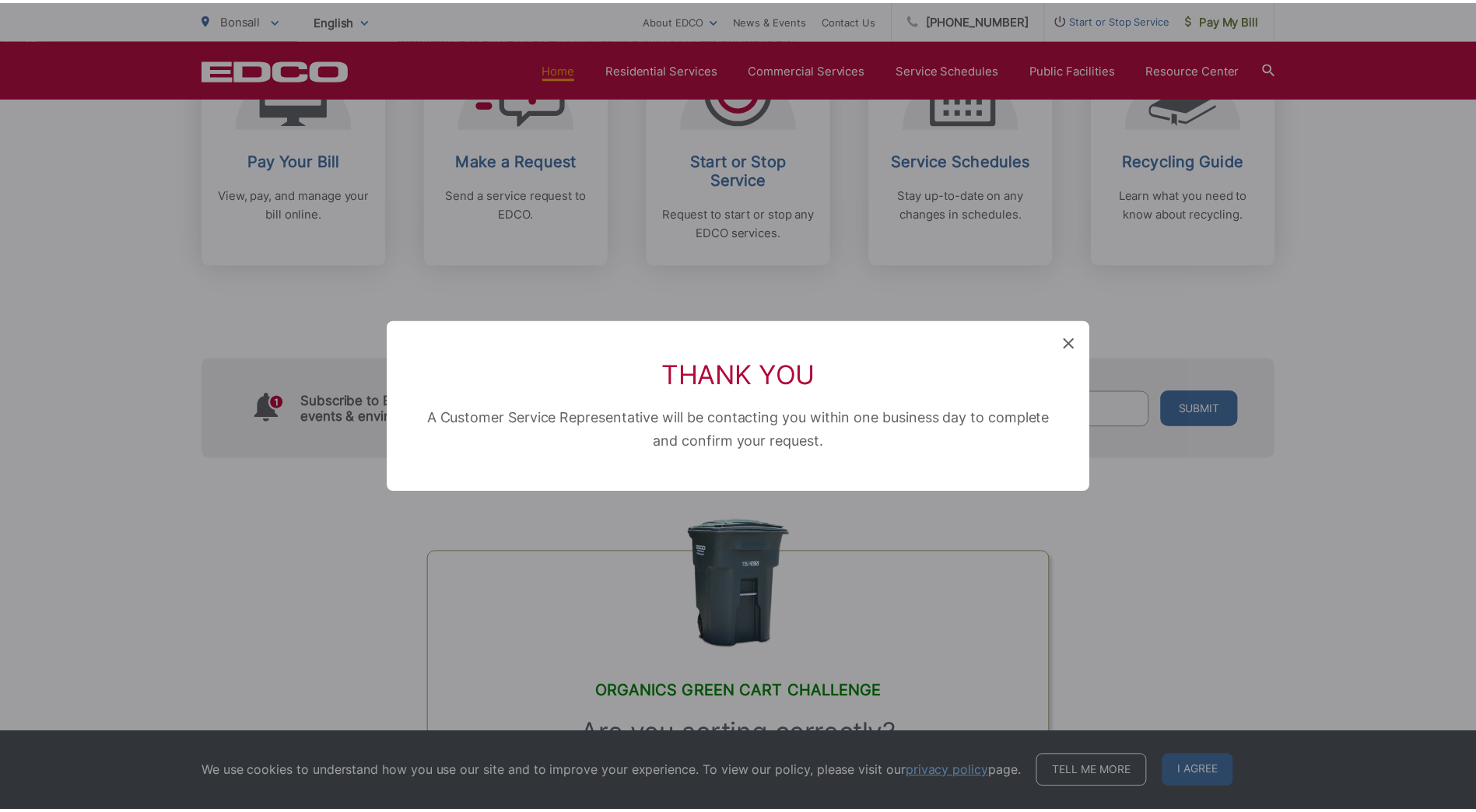
scroll to position [505, 0]
